Goal: Task Accomplishment & Management: Manage account settings

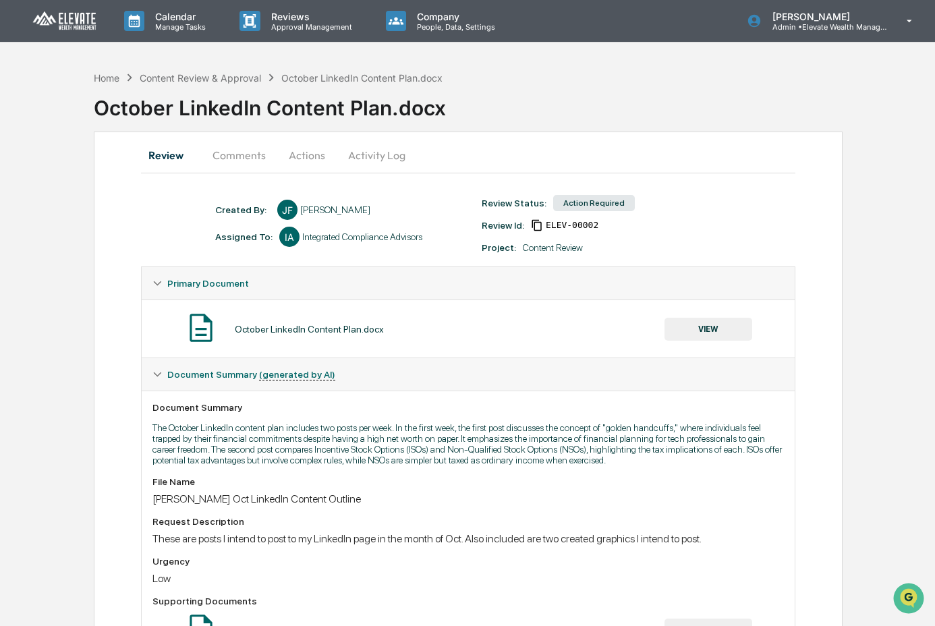
click at [714, 346] on div "October LinkedIn Content Plan.docx VIEW" at bounding box center [469, 329] width 632 height 36
click at [713, 337] on button "VIEW" at bounding box center [709, 329] width 88 height 23
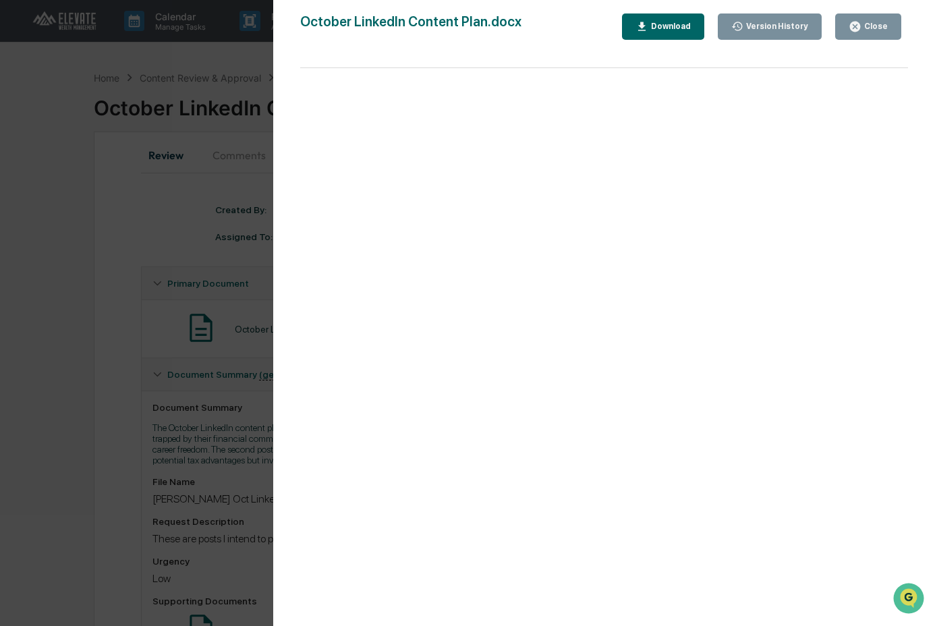
click at [883, 21] on div "Close" at bounding box center [868, 26] width 39 height 13
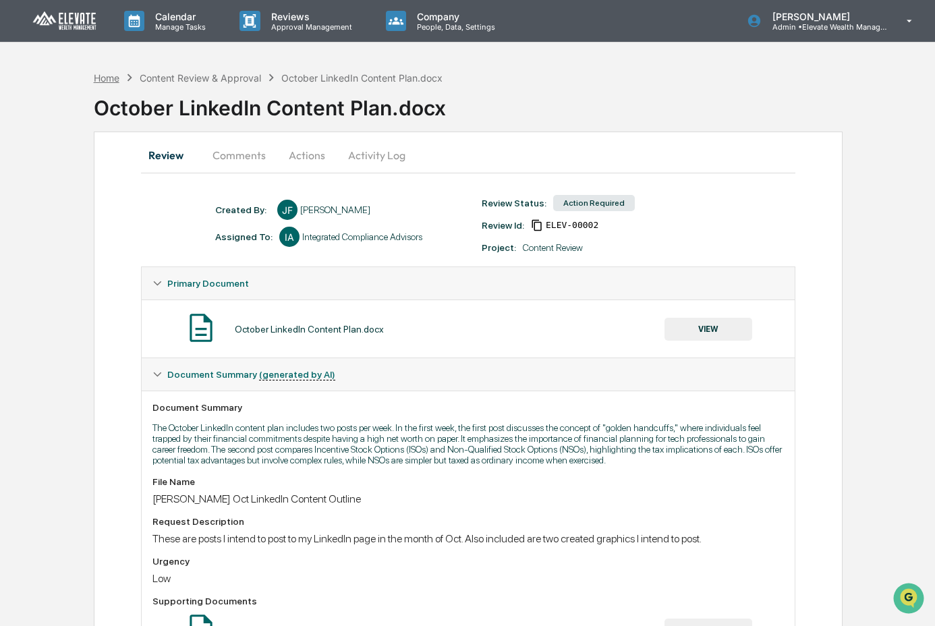
click at [100, 77] on div "Home" at bounding box center [107, 77] width 26 height 11
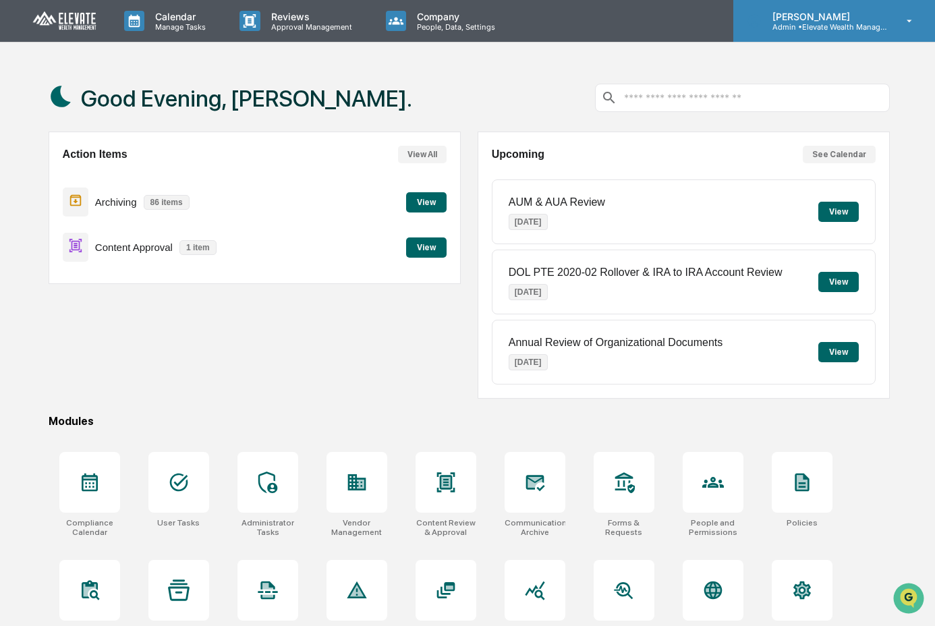
click at [863, 29] on p "Admin • Elevate Wealth Management" at bounding box center [825, 26] width 126 height 9
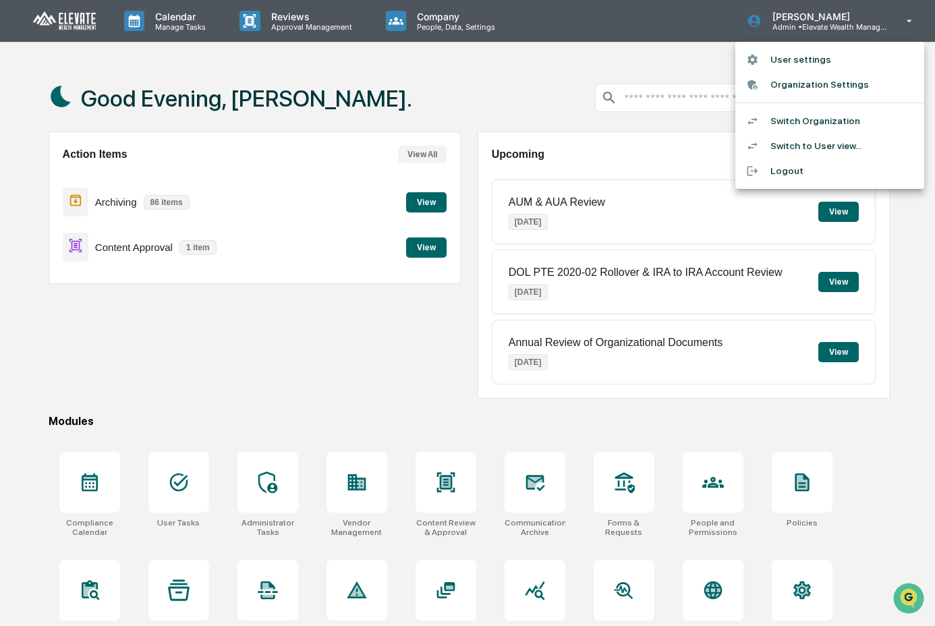
click at [845, 126] on li "Switch Organization" at bounding box center [830, 121] width 189 height 25
